Goal: Complete application form: Complete application form

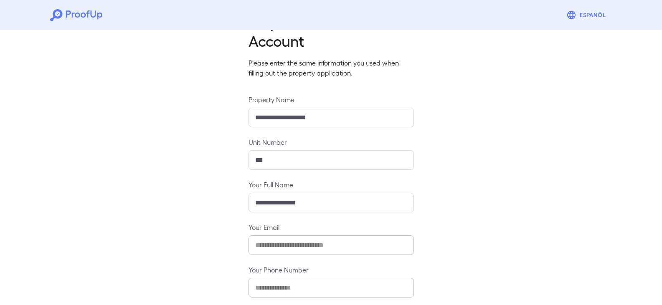
scroll to position [73, 0]
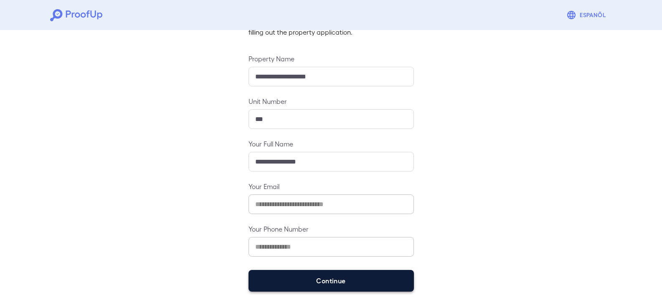
click at [348, 279] on button "Continue" at bounding box center [331, 281] width 165 height 22
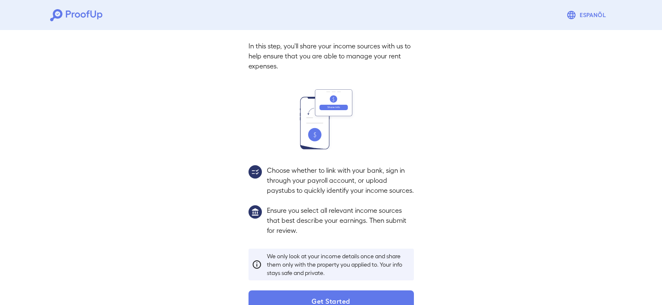
scroll to position [61, 0]
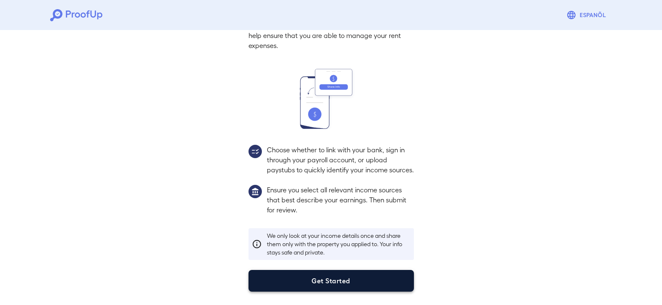
click at [342, 280] on button "Get Started" at bounding box center [331, 281] width 165 height 22
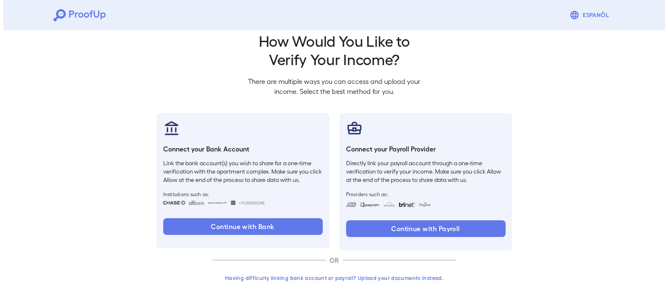
scroll to position [14, 0]
click at [381, 277] on button "Having difficulty linking bank account or payroll? Upload your documents instea…" at bounding box center [331, 278] width 244 height 15
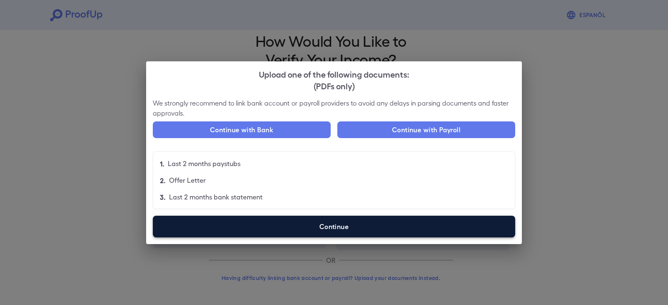
click at [306, 231] on label "Continue" at bounding box center [334, 227] width 363 height 22
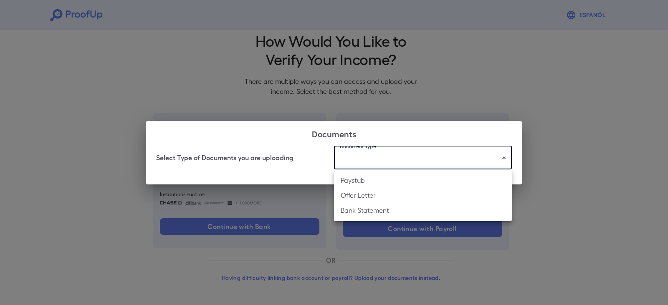
click at [378, 150] on body "Espanõl Go back How Would You Like to Verify Your Income? There are multiple wa…" at bounding box center [334, 145] width 668 height 319
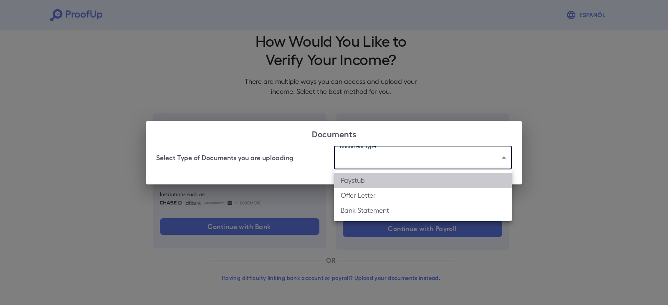
click at [365, 184] on li "Paystub" at bounding box center [423, 180] width 178 height 15
type input "*******"
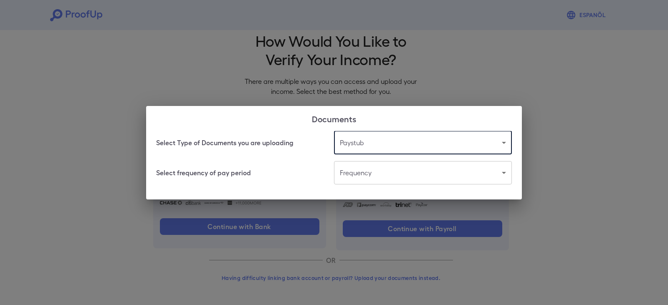
click at [370, 173] on body "Espanõl Go back How Would You Like to Verify Your Income? There are multiple wa…" at bounding box center [334, 145] width 668 height 319
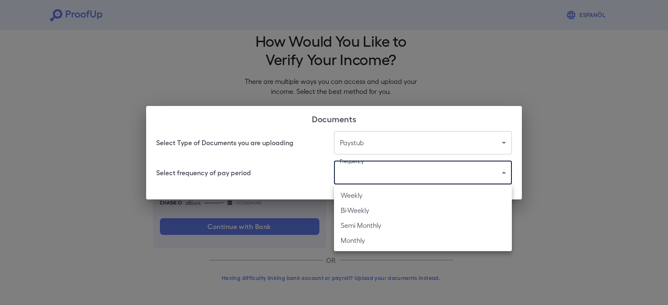
click at [364, 209] on li "Bi-Weekly" at bounding box center [423, 210] width 178 height 15
type input "*********"
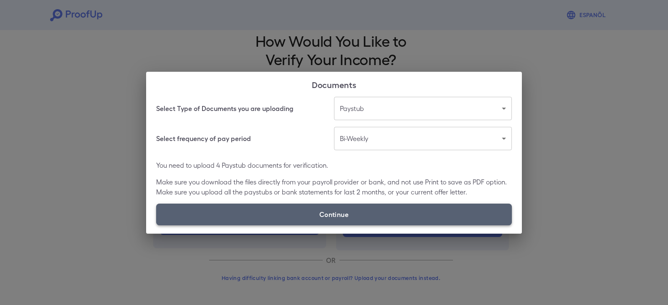
click at [335, 212] on label "Continue" at bounding box center [334, 215] width 356 height 22
click at [157, 225] on input "Continue" at bounding box center [156, 225] width 0 height 0
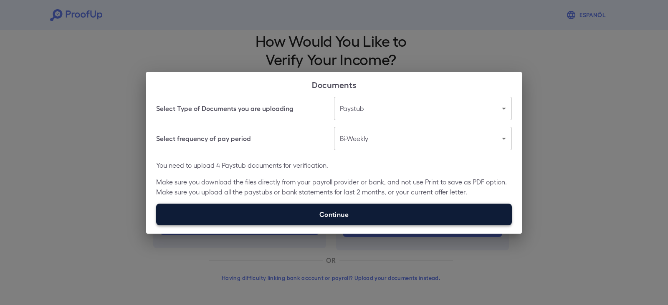
type input "**********"
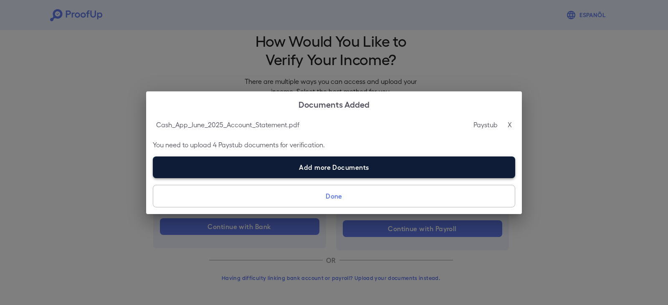
click at [294, 168] on label "Add more Documents" at bounding box center [334, 168] width 363 height 22
click at [153, 178] on input "Add more Documents" at bounding box center [153, 178] width 0 height 0
type input "**********"
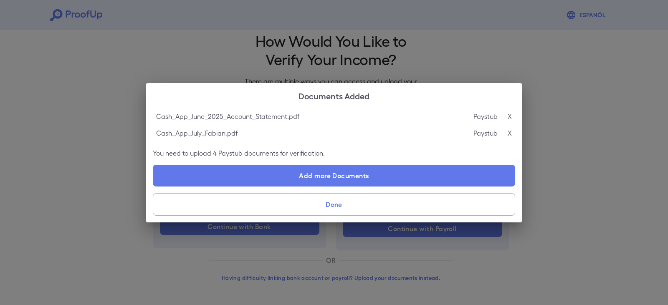
click at [335, 206] on button "Done" at bounding box center [334, 204] width 363 height 23
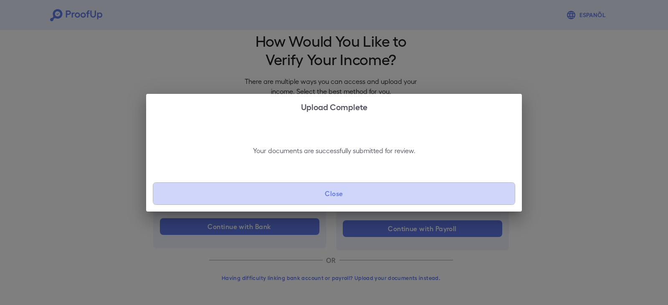
click at [327, 195] on button "Close" at bounding box center [334, 194] width 363 height 23
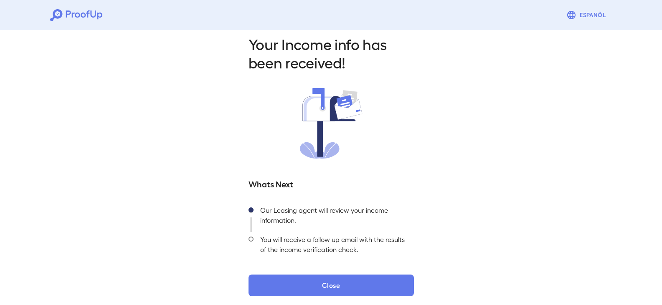
scroll to position [15, 0]
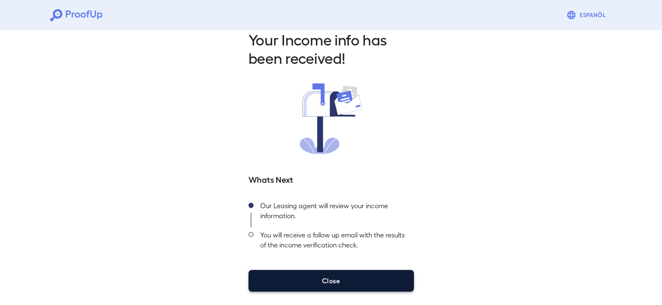
click at [353, 284] on button "Close" at bounding box center [331, 281] width 165 height 22
